Goal: Information Seeking & Learning: Learn about a topic

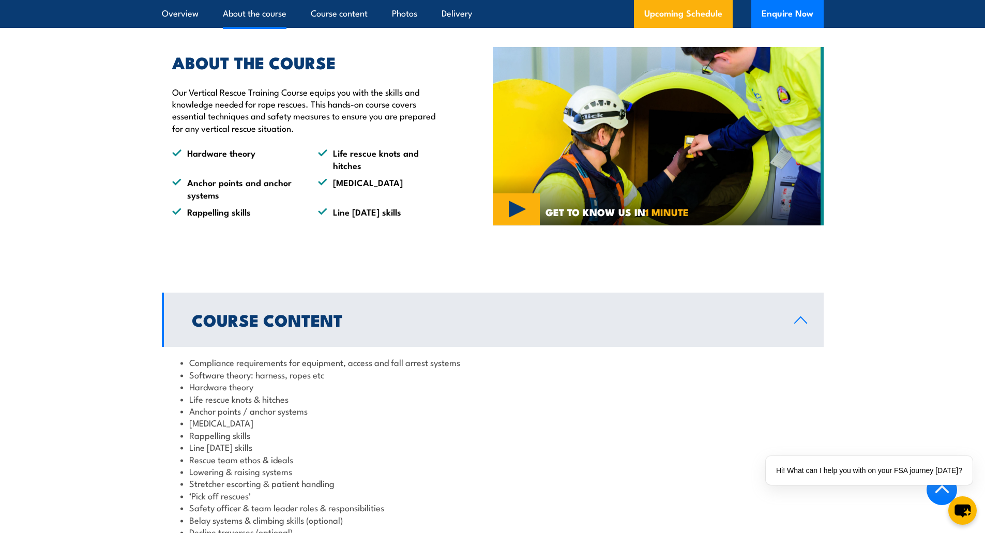
scroll to position [828, 0]
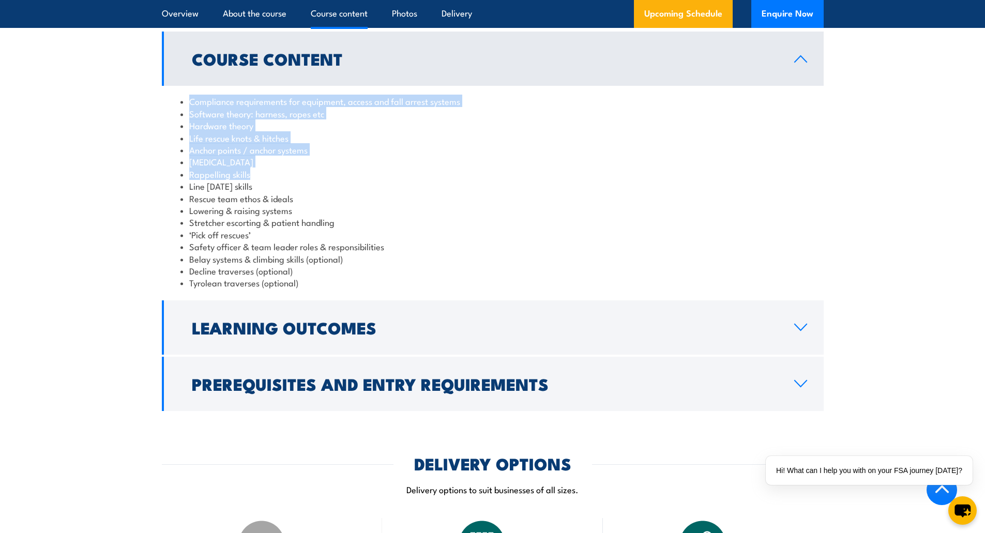
drag, startPoint x: 191, startPoint y: 95, endPoint x: 276, endPoint y: 170, distance: 113.2
click at [276, 170] on ul "Compliance requirements for equipment, access and fall arrest systems Software …" at bounding box center [493, 192] width 625 height 194
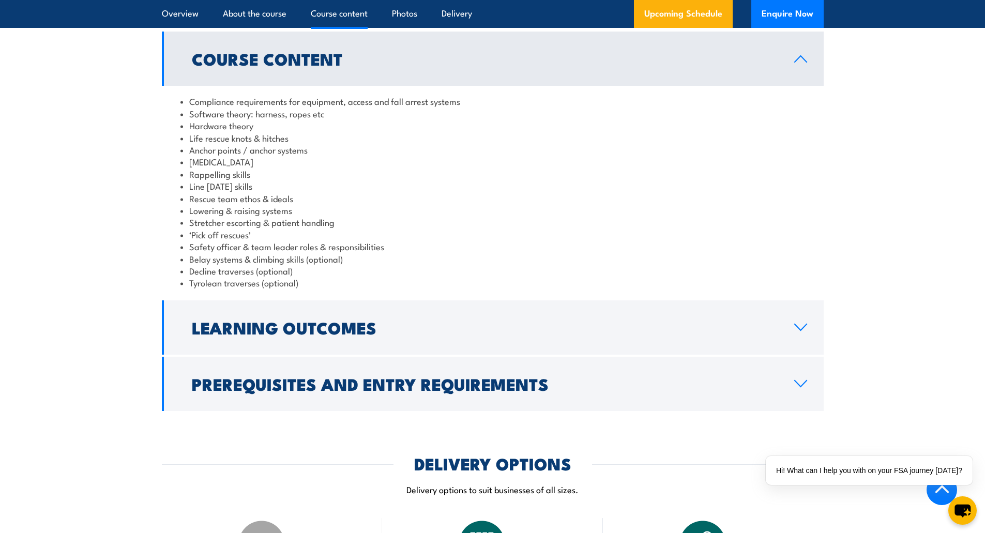
click at [325, 191] on li "Line [DATE] skills" at bounding box center [493, 186] width 625 height 12
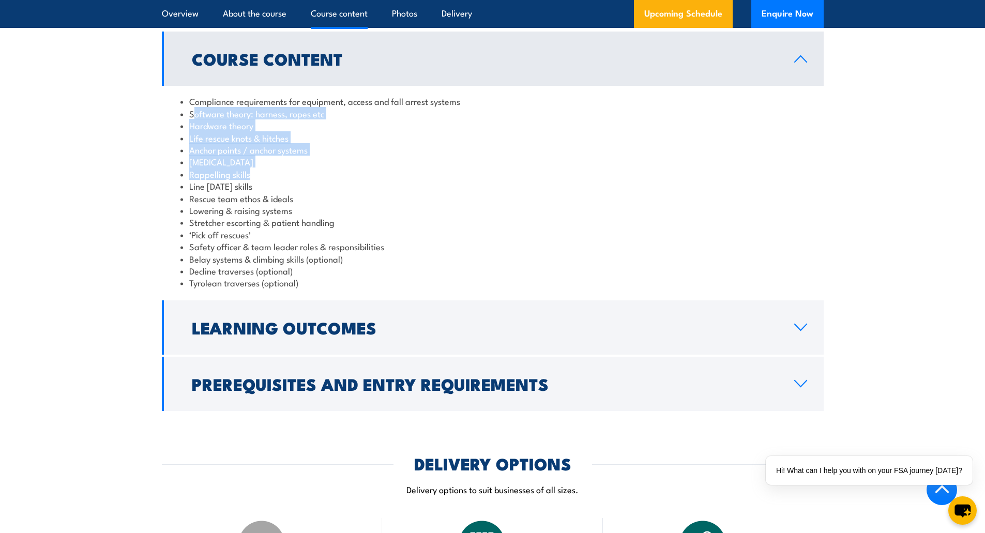
drag, startPoint x: 196, startPoint y: 116, endPoint x: 262, endPoint y: 168, distance: 84.1
click at [262, 168] on ul "Compliance requirements for equipment, access and fall arrest systems Software …" at bounding box center [493, 192] width 625 height 194
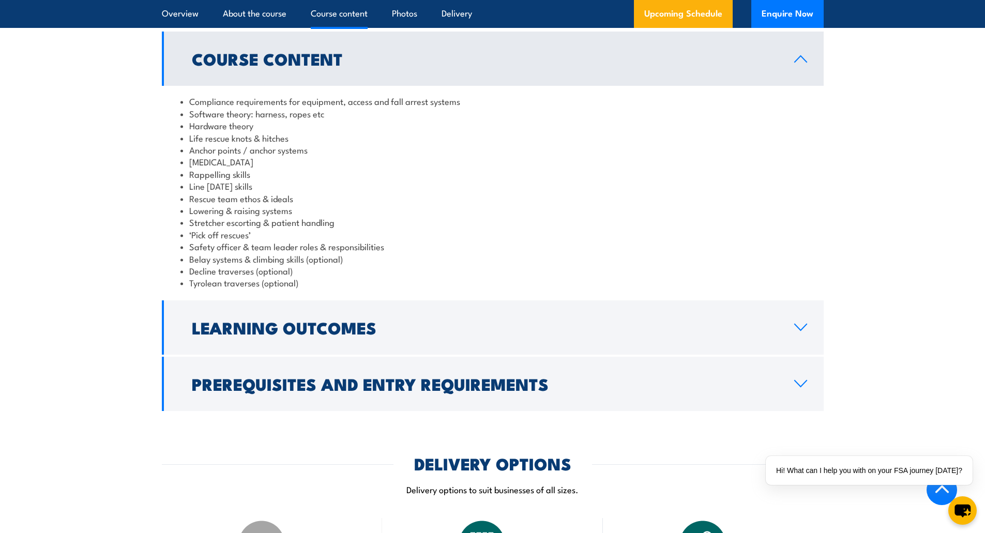
click at [294, 187] on li "Line [DATE] skills" at bounding box center [493, 186] width 625 height 12
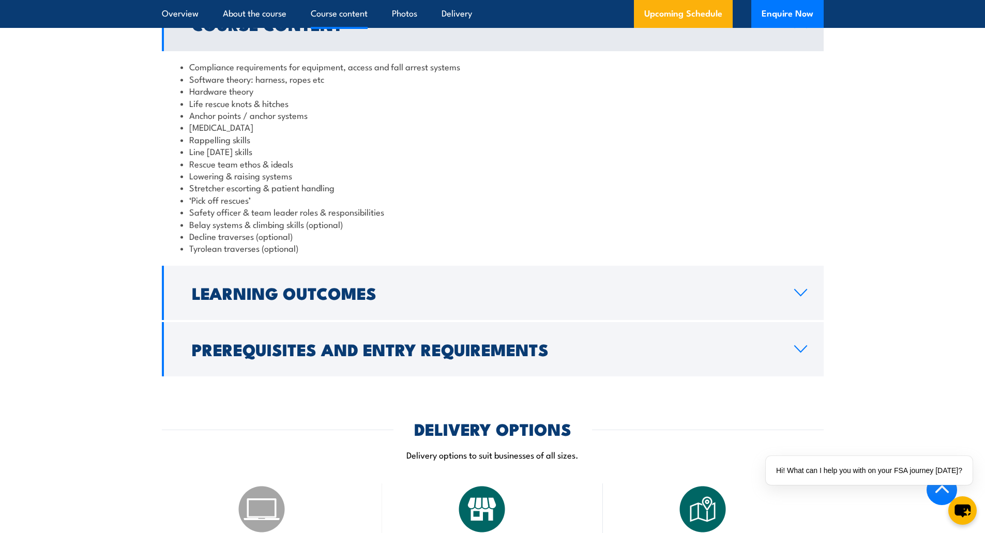
scroll to position [879, 0]
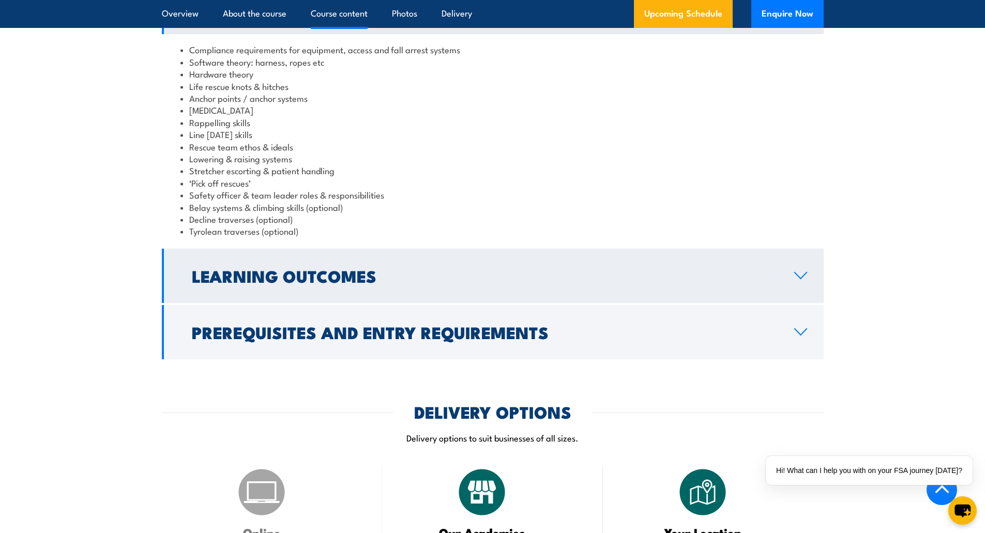
click at [236, 275] on h2 "Learning Outcomes" at bounding box center [485, 275] width 586 height 14
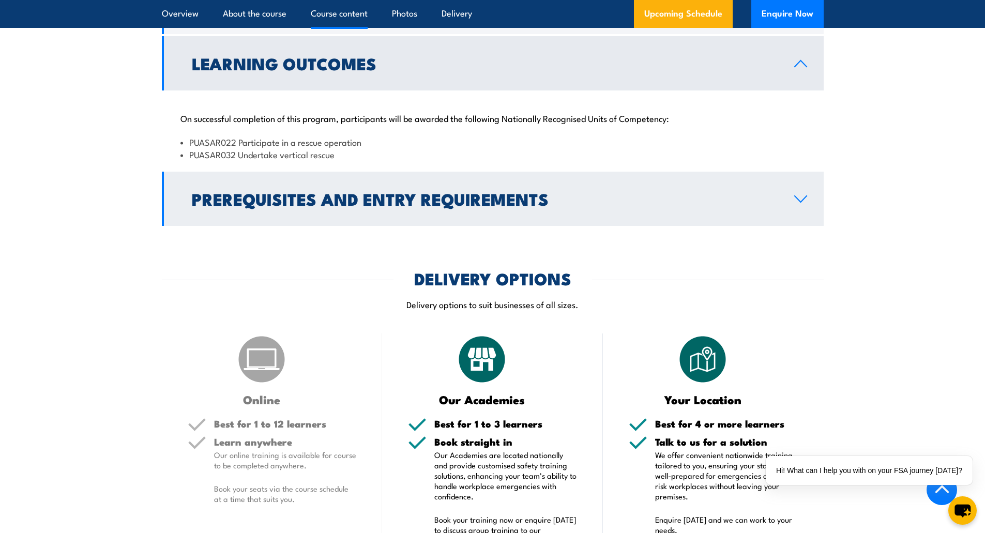
click at [256, 175] on link "Prerequisites and Entry Requirements" at bounding box center [493, 199] width 662 height 54
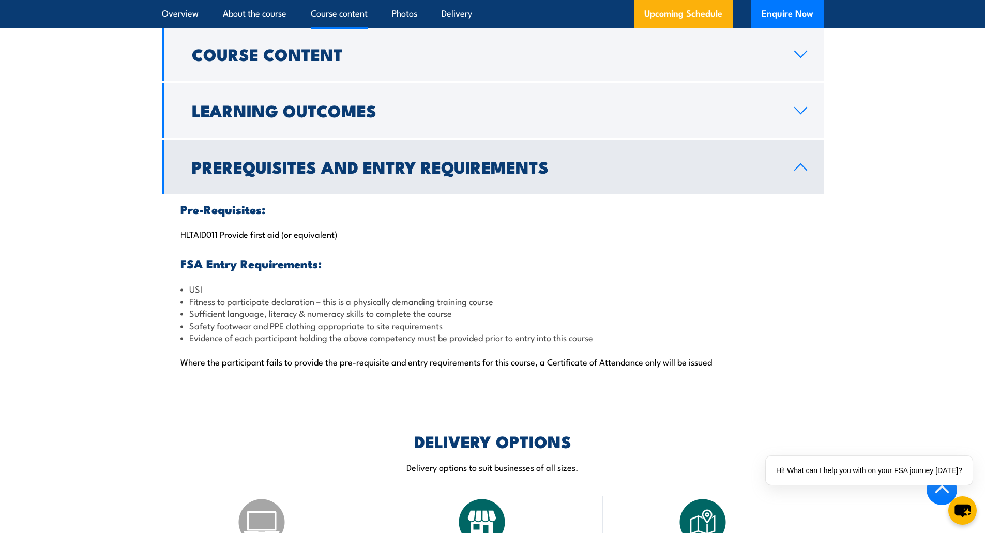
scroll to position [776, 0]
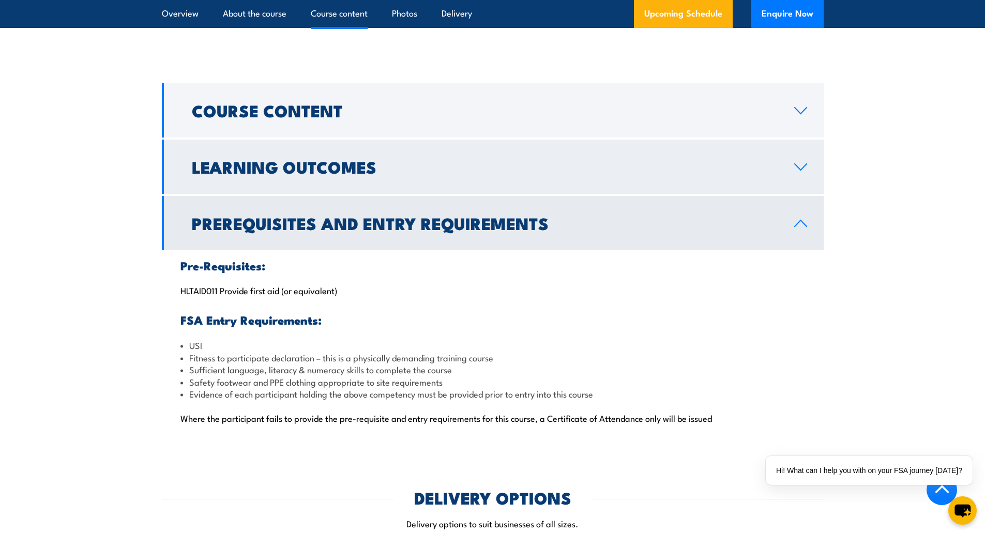
click at [371, 170] on h2 "Learning Outcomes" at bounding box center [485, 166] width 586 height 14
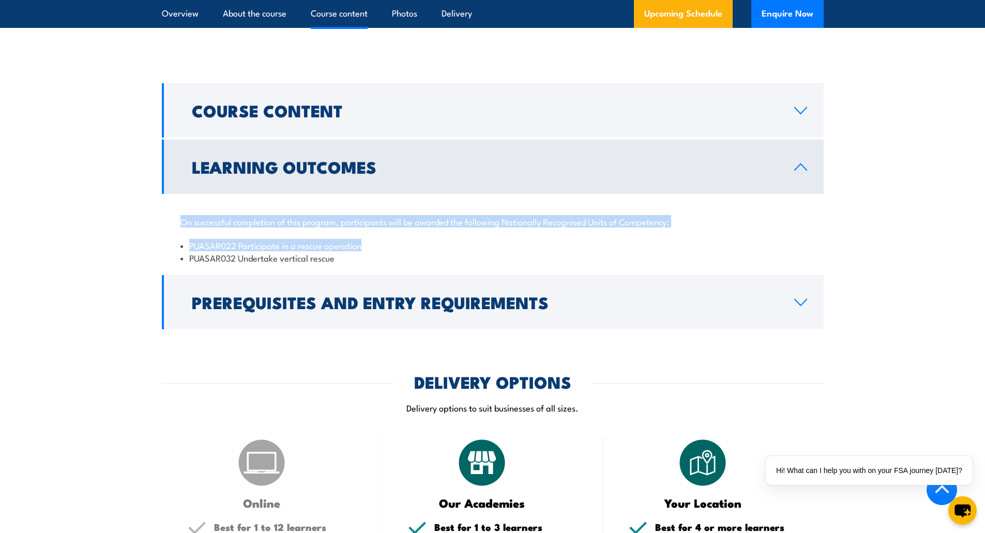
drag, startPoint x: 175, startPoint y: 223, endPoint x: 428, endPoint y: 245, distance: 253.9
click at [428, 245] on div "On successful completion of this program, participants will be awarded the foll…" at bounding box center [493, 233] width 662 height 79
click at [428, 250] on li "PUASAR022 Participate in a rescue operation" at bounding box center [493, 245] width 625 height 12
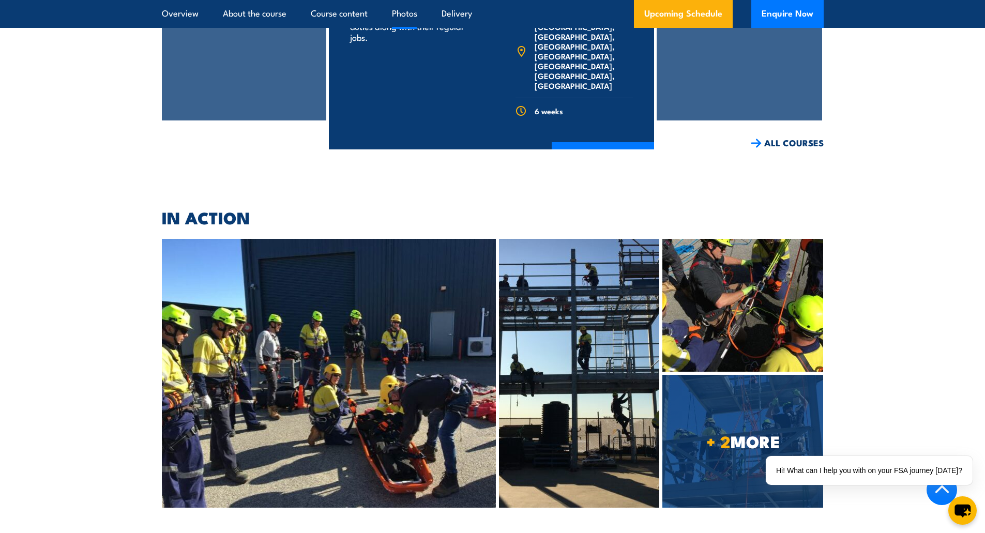
scroll to position [2172, 0]
